Goal: Information Seeking & Learning: Learn about a topic

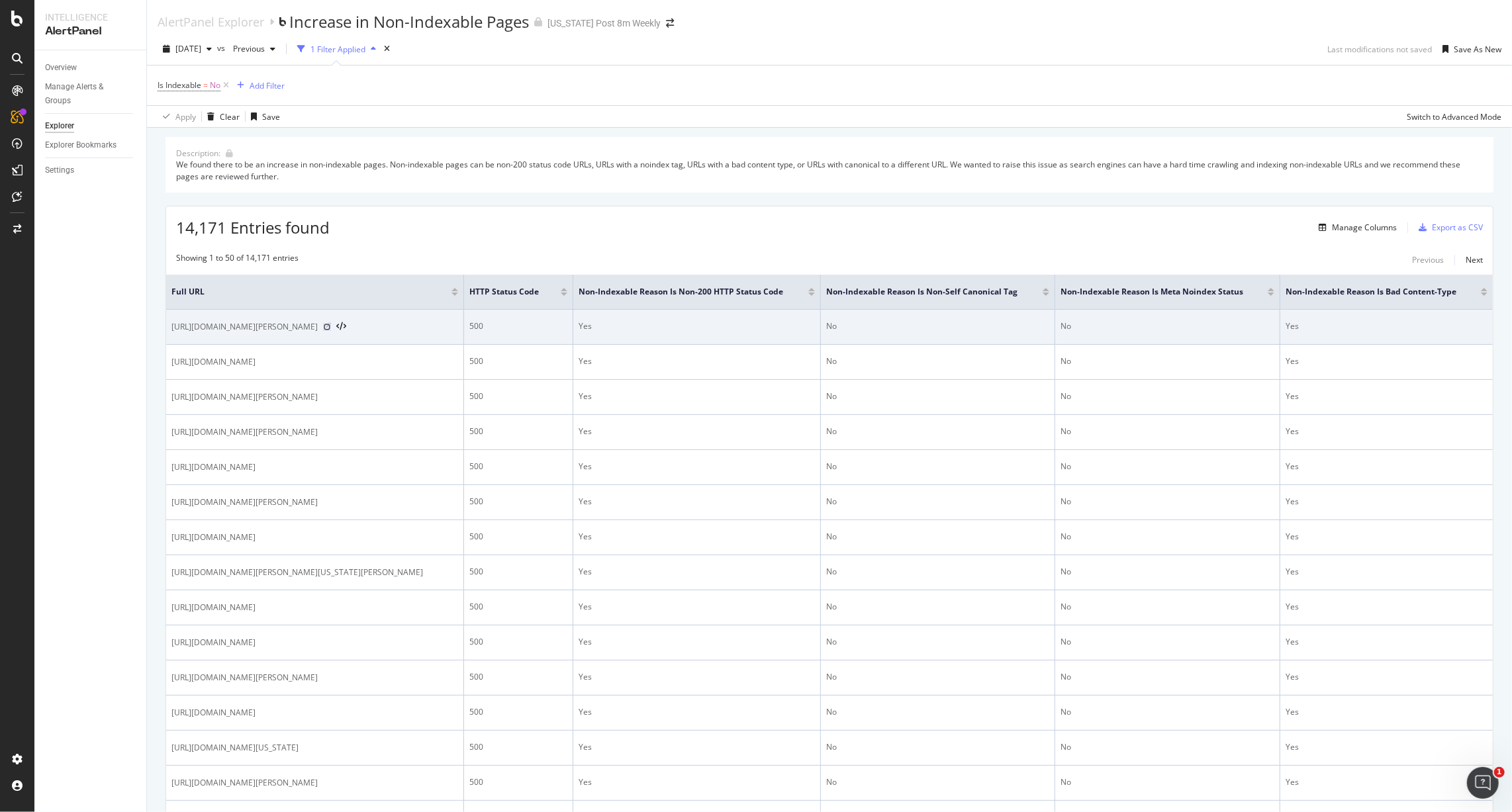
click at [331, 325] on icon at bounding box center [327, 327] width 8 height 8
click at [331, 327] on icon at bounding box center [327, 327] width 8 height 8
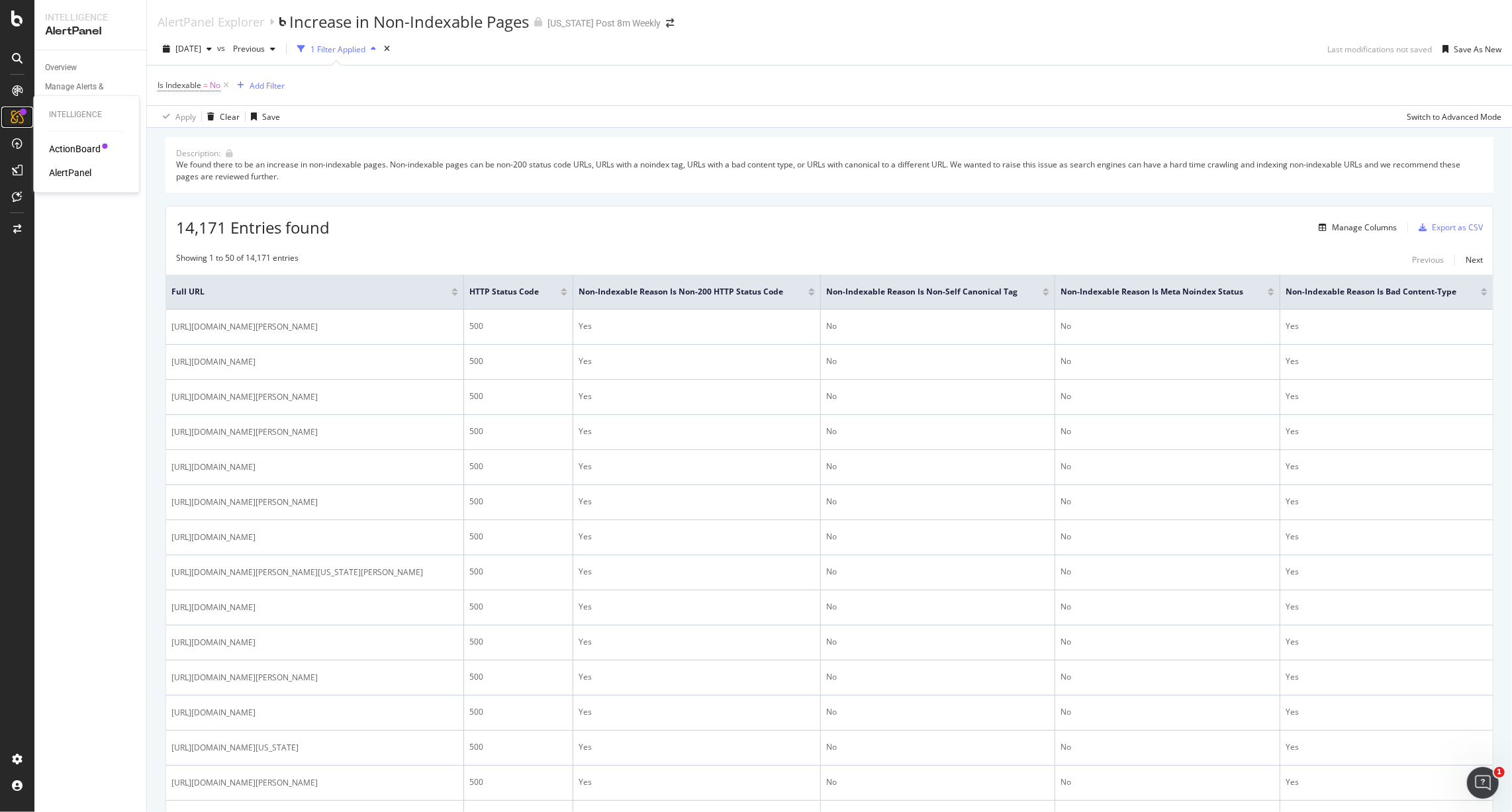
click at [16, 117] on icon at bounding box center [17, 117] width 13 height 13
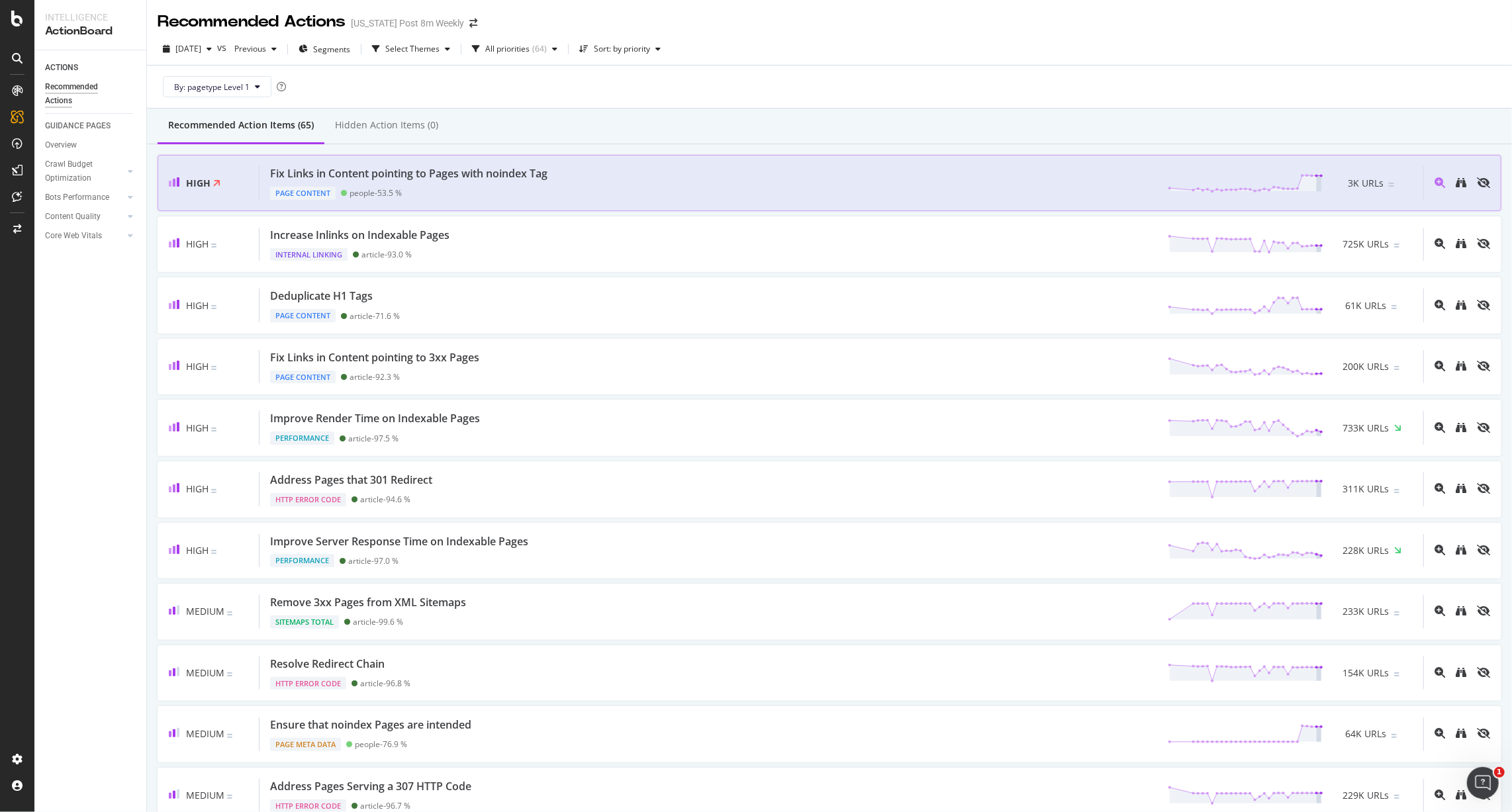
click at [473, 171] on div "Fix Links in Content pointing to Pages with noindex Tag" at bounding box center [409, 173] width 277 height 16
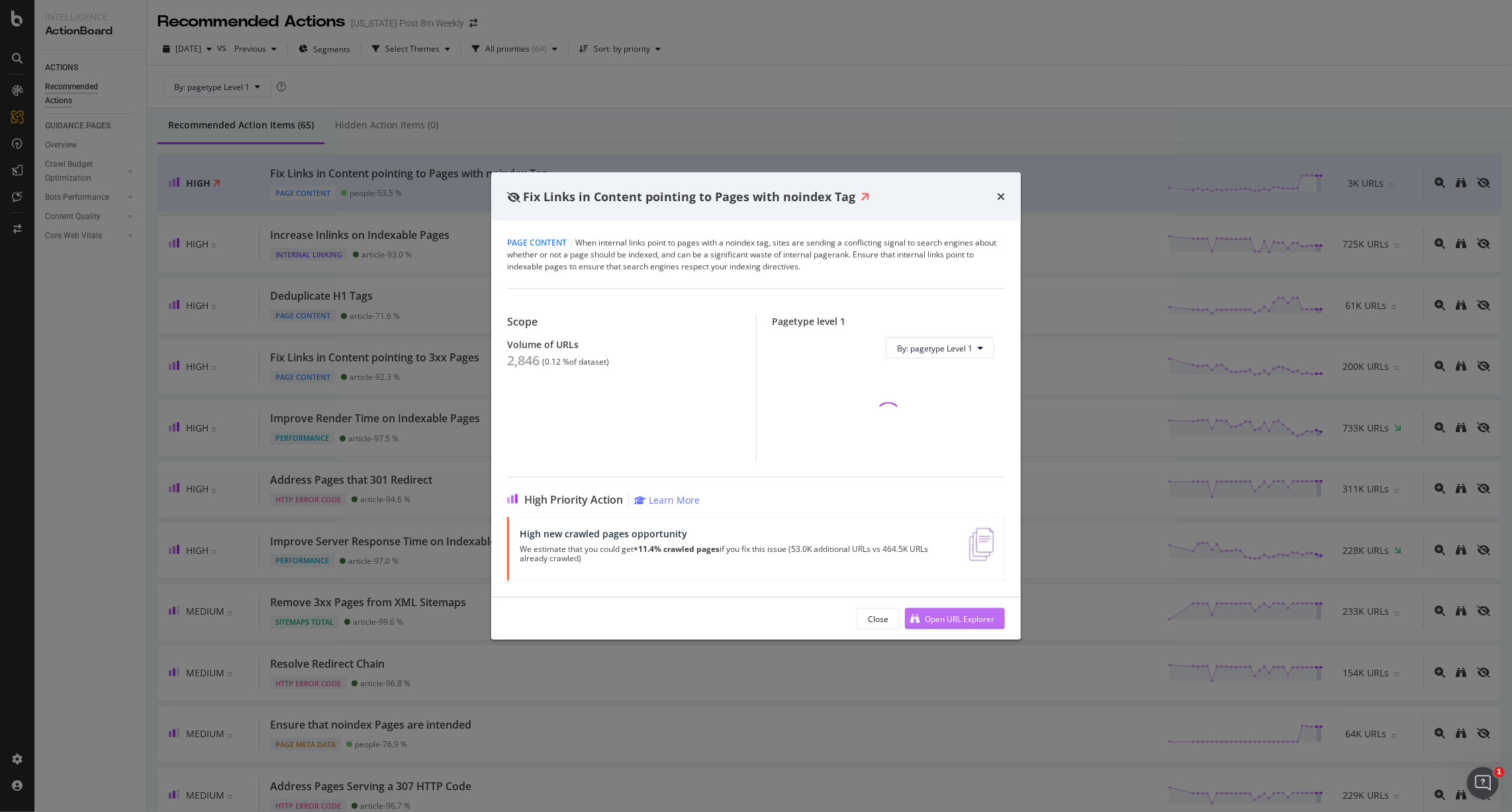
click at [967, 616] on div "Open URL Explorer" at bounding box center [959, 618] width 70 height 11
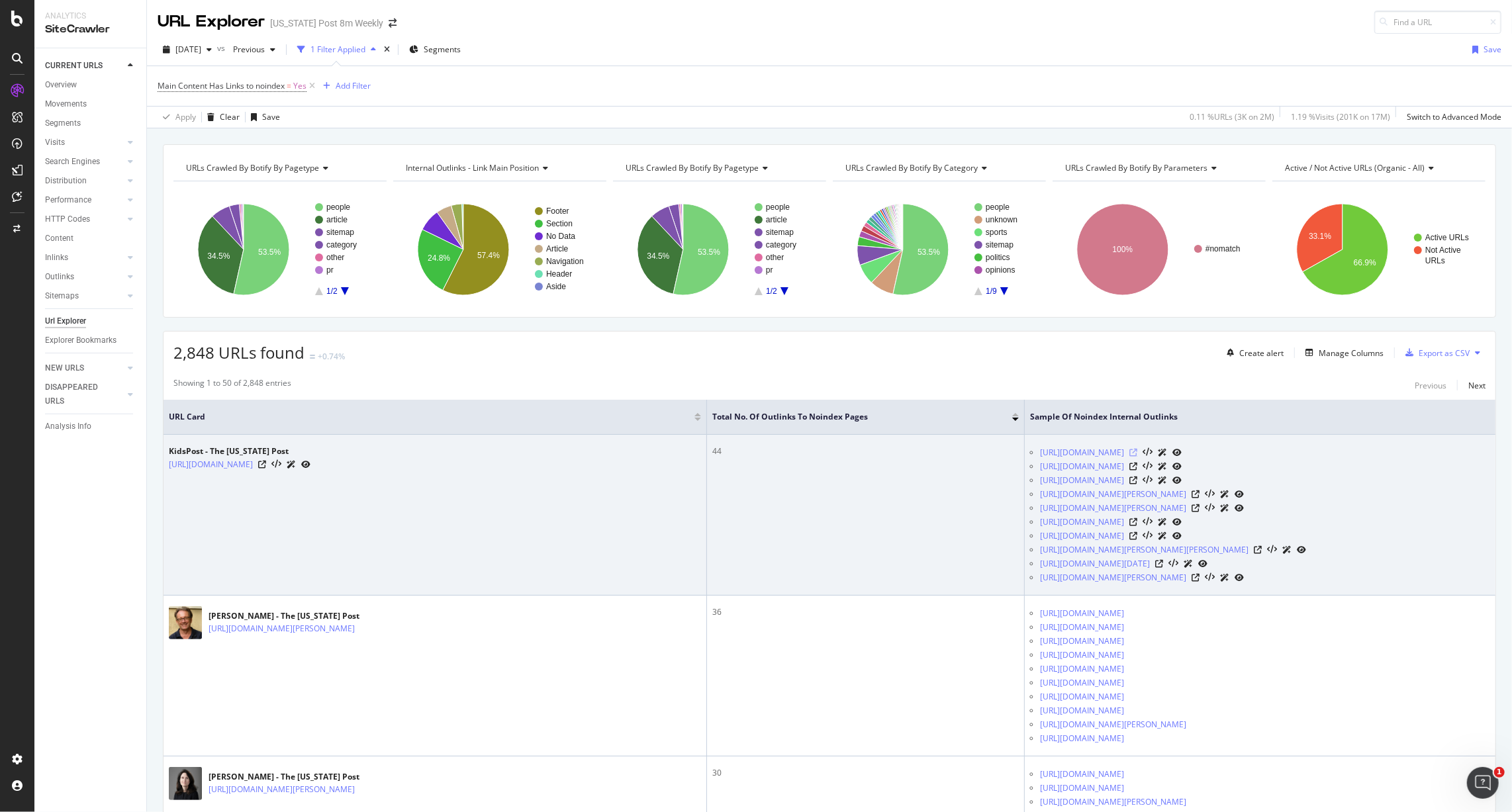
click at [1137, 451] on icon at bounding box center [1133, 453] width 8 height 8
click at [1137, 463] on icon at bounding box center [1133, 467] width 8 height 8
click at [1137, 477] on icon at bounding box center [1133, 481] width 8 height 8
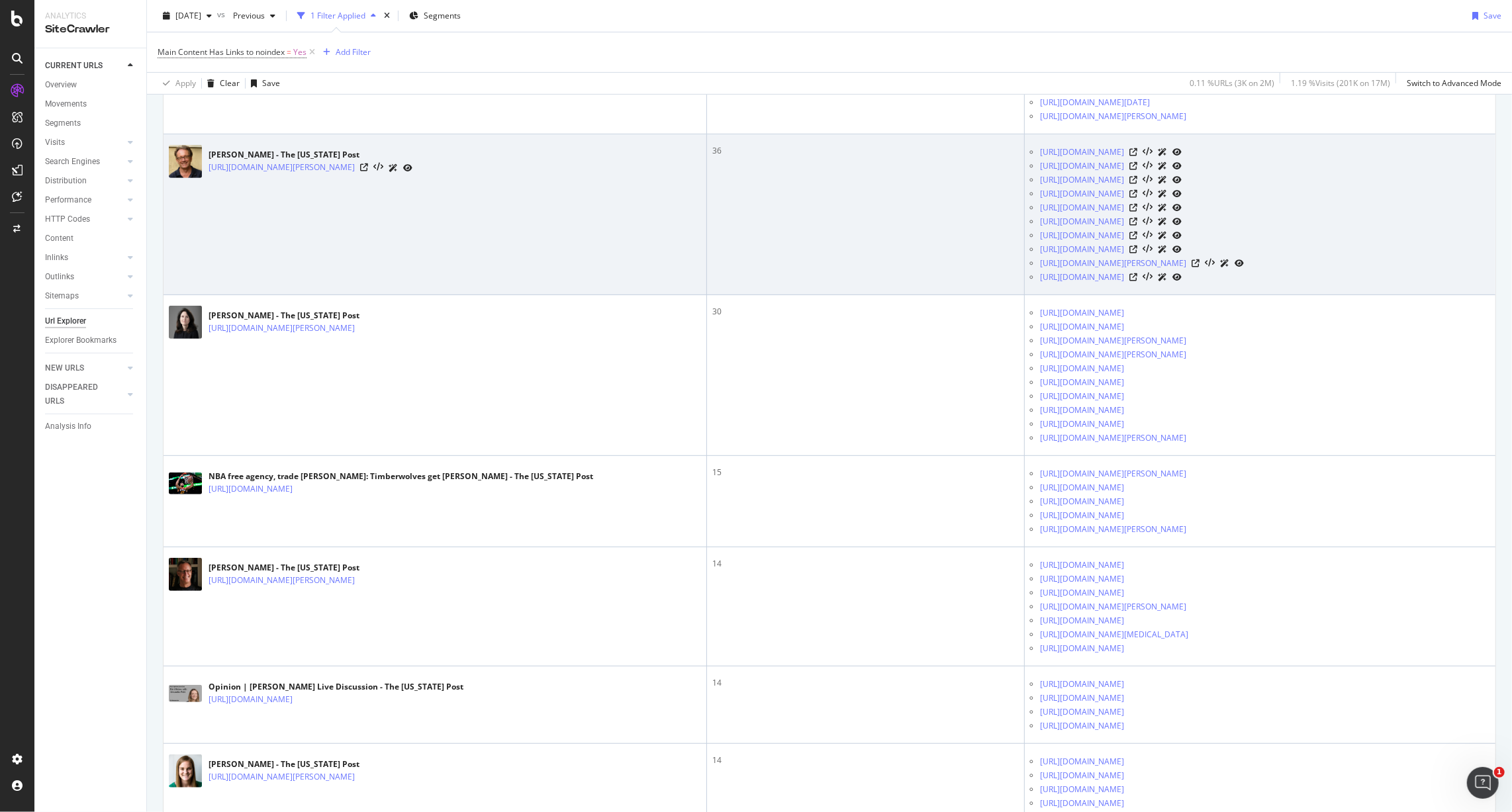
scroll to position [481, 0]
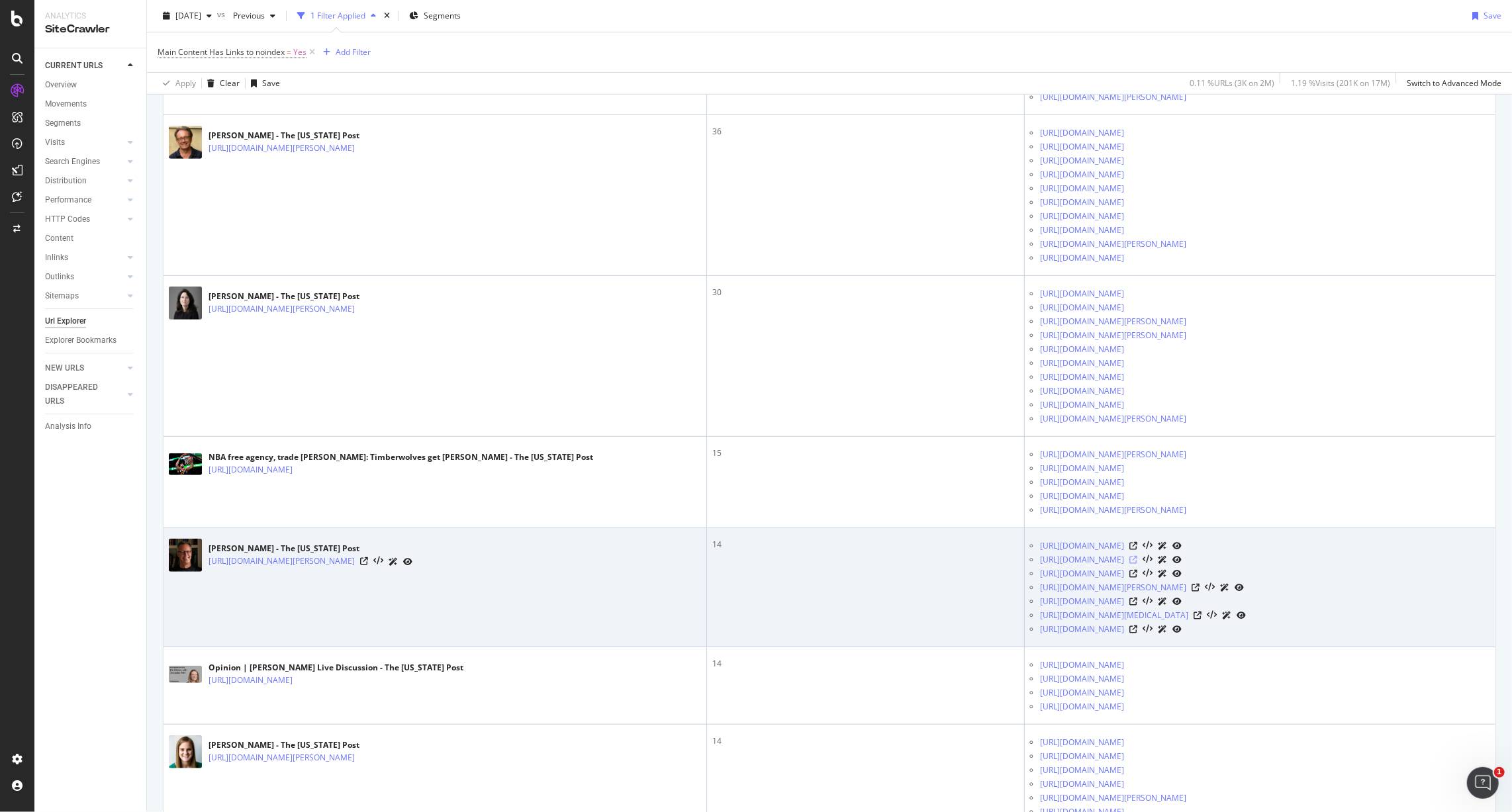
click at [1137, 563] on icon at bounding box center [1133, 560] width 8 height 8
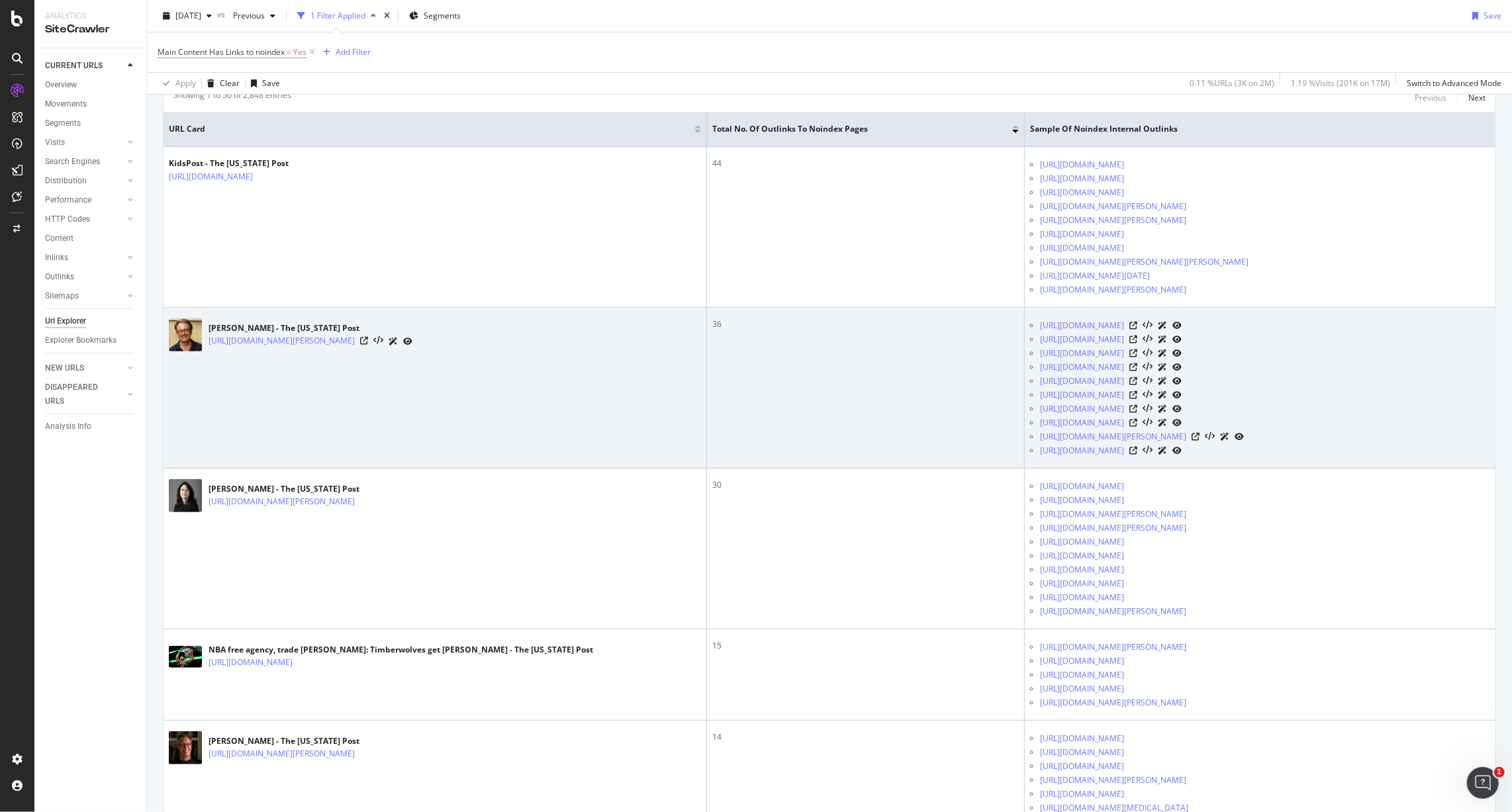
scroll to position [0, 0]
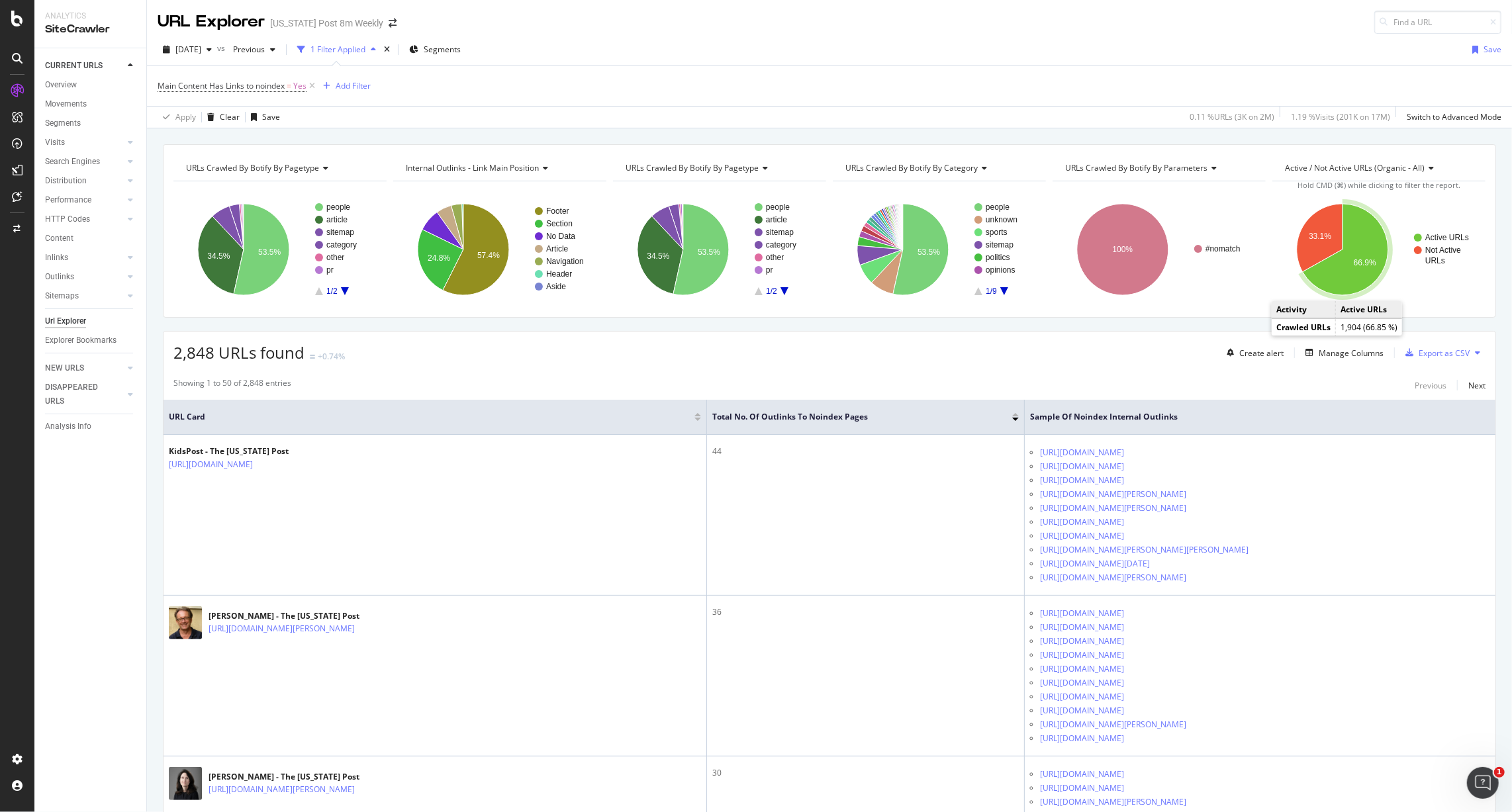
click at [1354, 276] on icon "A chart." at bounding box center [1345, 249] width 85 height 91
